Goal: Task Accomplishment & Management: Use online tool/utility

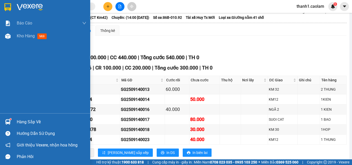
click at [8, 7] on img at bounding box center [7, 7] width 7 height 8
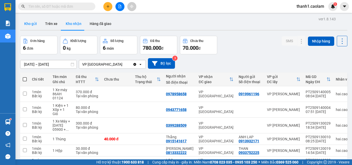
click at [37, 25] on button "Kho gửi" at bounding box center [30, 24] width 21 height 12
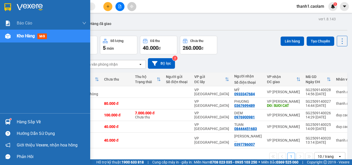
click at [7, 7] on img at bounding box center [7, 7] width 7 height 8
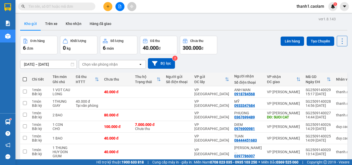
click at [25, 79] on span at bounding box center [25, 79] width 4 height 4
click at [25, 77] on input "checkbox" at bounding box center [25, 77] width 0 height 0
checkbox input "true"
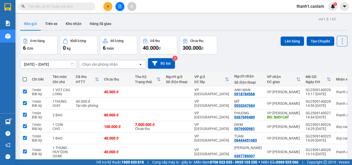
checkbox input "true"
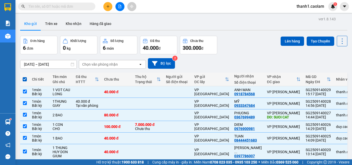
scroll to position [24, 0]
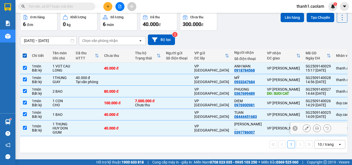
click at [25, 127] on input "checkbox" at bounding box center [25, 128] width 4 height 4
checkbox input "false"
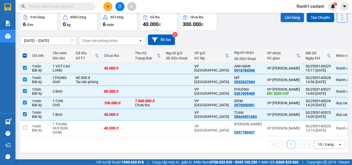
click at [286, 17] on button "Lên hàng" at bounding box center [291, 17] width 23 height 9
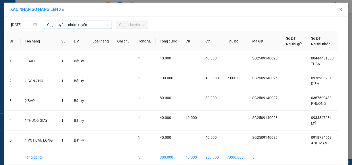
click at [86, 22] on span "Chọn tuyến - nhóm tuyến" at bounding box center [78, 25] width 62 height 8
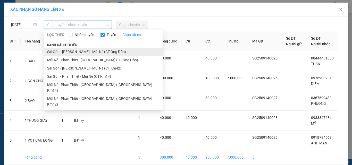
click at [113, 51] on li "Sài Gòn - [PERSON_NAME] - Mũi Né (CT Ông Đồn)" at bounding box center [103, 52] width 118 height 8
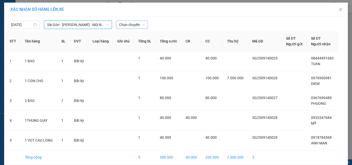
click at [128, 25] on span "Chọn chuyến" at bounding box center [132, 25] width 26 height 8
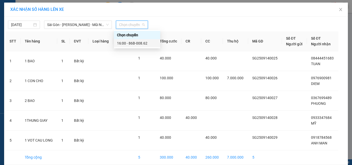
click at [140, 43] on div "16:00 - 86B-008.62" at bounding box center [137, 43] width 40 height 6
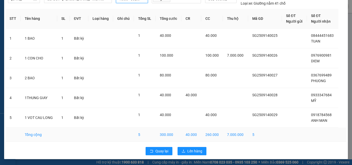
scroll to position [26, 0]
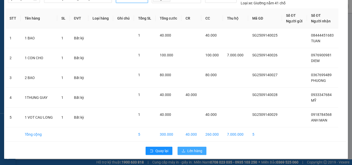
click at [196, 147] on div "Quay lại Lên hàng" at bounding box center [175, 150] width 341 height 13
click at [196, 149] on span "Lên hàng" at bounding box center [194, 151] width 15 height 6
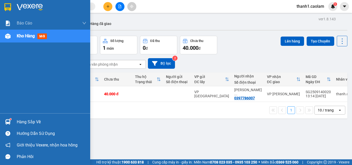
click at [7, 2] on div at bounding box center [45, 8] width 90 height 17
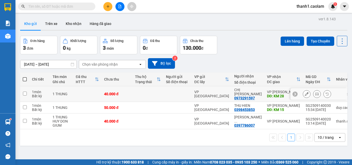
click at [26, 92] on input "checkbox" at bounding box center [25, 94] width 4 height 4
checkbox input "true"
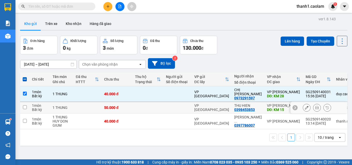
click at [26, 105] on input "checkbox" at bounding box center [25, 107] width 4 height 4
checkbox input "true"
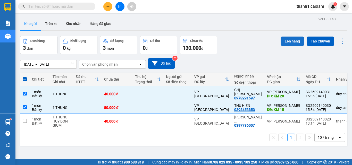
click at [283, 39] on button "Lên hàng" at bounding box center [291, 41] width 23 height 9
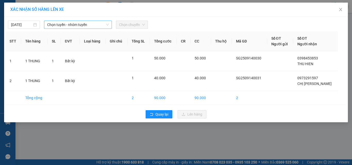
click at [55, 22] on span "Chọn tuyến - nhóm tuyến" at bounding box center [78, 25] width 62 height 8
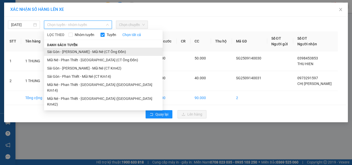
click at [107, 52] on li "Sài Gòn - [PERSON_NAME] - Mũi Né (CT Ông Đồn)" at bounding box center [103, 52] width 118 height 8
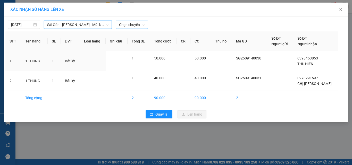
click at [141, 24] on span "Chọn chuyến" at bounding box center [132, 25] width 26 height 8
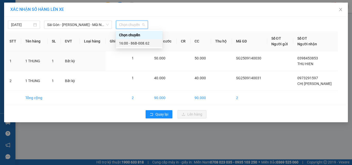
click at [136, 42] on div "16:00 - 86B-008.62" at bounding box center [139, 43] width 40 height 6
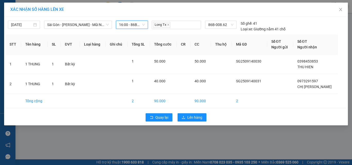
click at [180, 109] on div "[DATE] [GEOGRAPHIC_DATA] - [GEOGRAPHIC_DATA] - Mũi Né ([GEOGRAPHIC_DATA] Ông Đồ…" at bounding box center [176, 71] width 344 height 109
click at [184, 118] on icon "upload" at bounding box center [184, 118] width 4 height 4
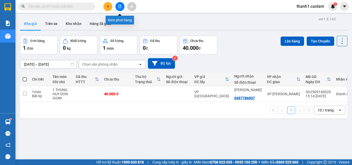
click at [123, 7] on button at bounding box center [119, 6] width 9 height 9
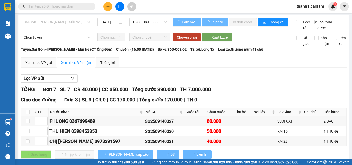
click at [70, 23] on span "Sài Gòn - [PERSON_NAME] - Mũi Né (CT Ông Đồn)" at bounding box center [57, 22] width 66 height 8
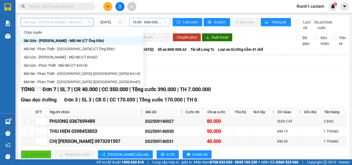
click at [149, 21] on span "16:00 - 86B-008.62" at bounding box center [149, 22] width 35 height 8
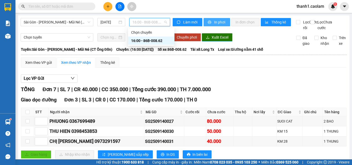
click at [214, 23] on span "In phơi" at bounding box center [220, 22] width 12 height 6
